Goal: Find specific page/section: Find specific page/section

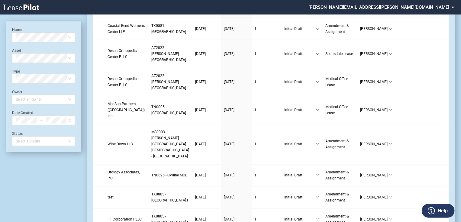
scroll to position [677, 0]
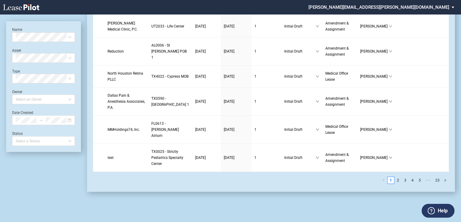
scroll to position [1282, 0]
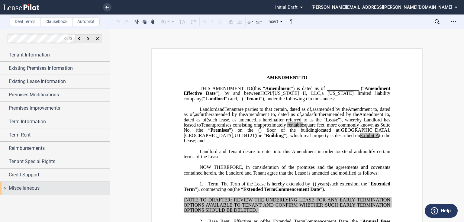
click at [38, 184] on div "Miscellaneous" at bounding box center [55, 188] width 110 height 13
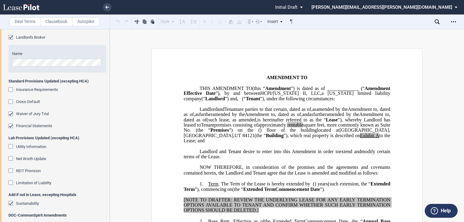
scroll to position [218, 0]
